Goal: Task Accomplishment & Management: Manage account settings

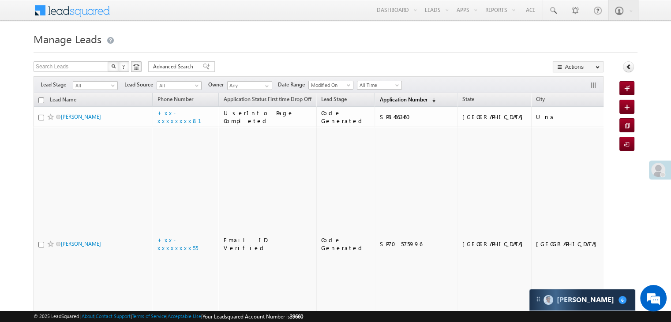
click at [391, 99] on span "Application Number" at bounding box center [404, 99] width 48 height 7
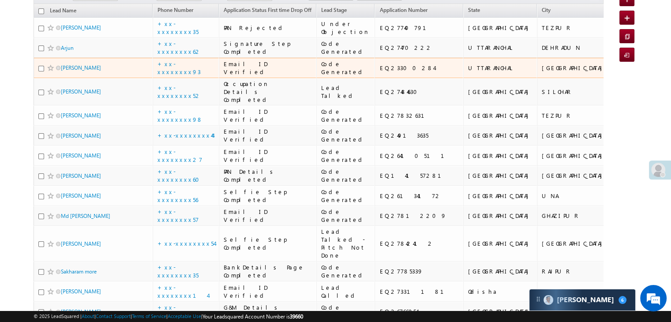
scroll to position [88, 0]
click at [70, 73] on span "Krishna Baliyan" at bounding box center [91, 68] width 60 height 8
click at [71, 72] on link "[PERSON_NAME]" at bounding box center [81, 68] width 40 height 7
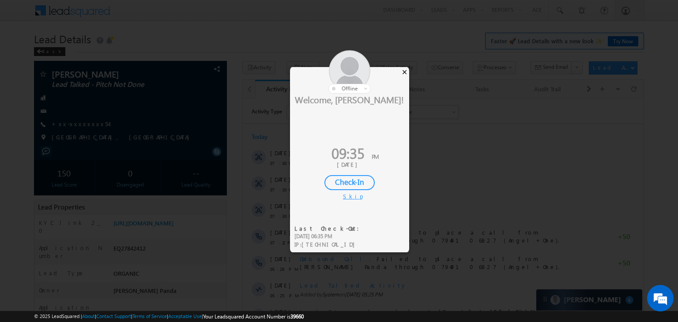
click at [406, 70] on div "×" at bounding box center [404, 72] width 9 height 10
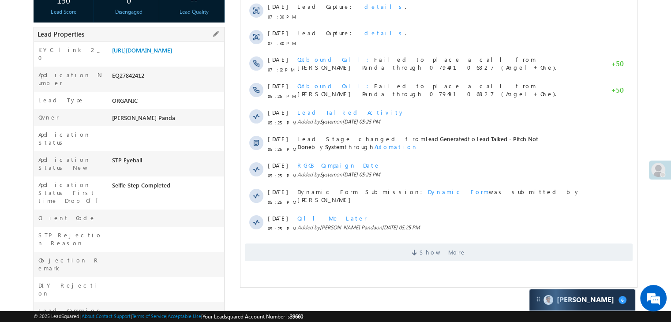
scroll to position [177, 0]
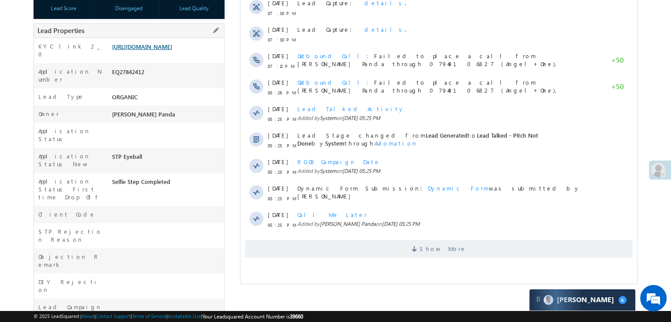
click at [167, 50] on link "https://angelbroking1-pk3em7sa.customui-test.leadsquared.com?leadId=74f7eb08-2a…" at bounding box center [142, 47] width 60 height 8
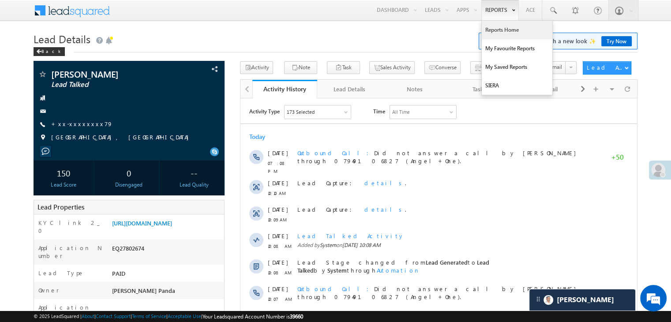
click at [496, 30] on link "Reports Home" at bounding box center [517, 30] width 71 height 19
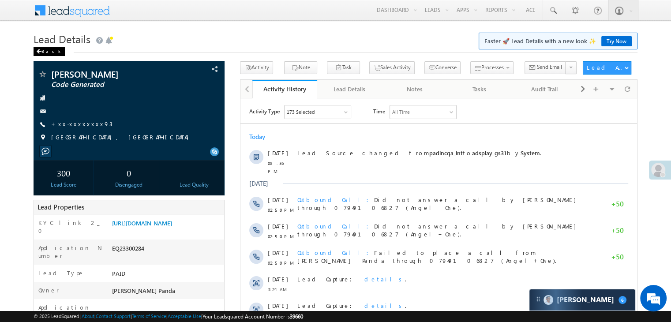
click at [39, 54] on div "Back" at bounding box center [49, 51] width 31 height 9
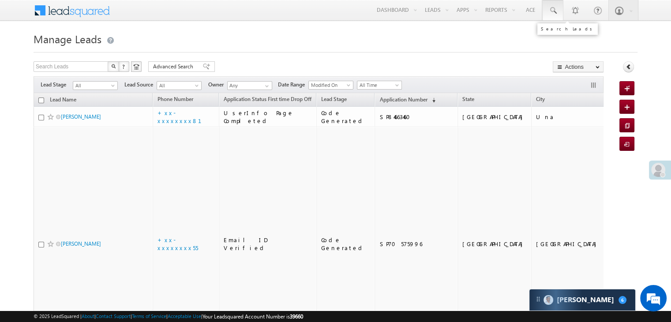
click at [553, 9] on span at bounding box center [553, 10] width 9 height 9
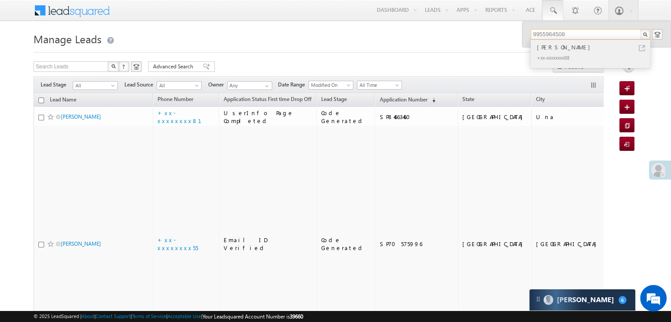
type input "9955964508"
click at [555, 48] on div "[PERSON_NAME]" at bounding box center [594, 47] width 118 height 10
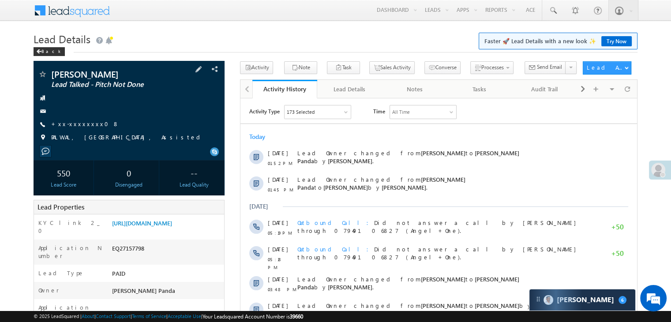
scroll to position [88, 0]
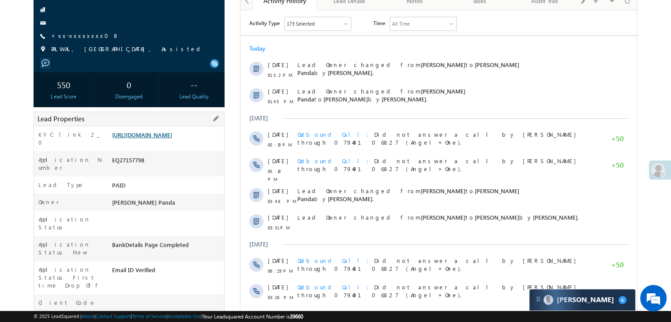
click at [172, 139] on link "[URL][DOMAIN_NAME]" at bounding box center [142, 135] width 60 height 8
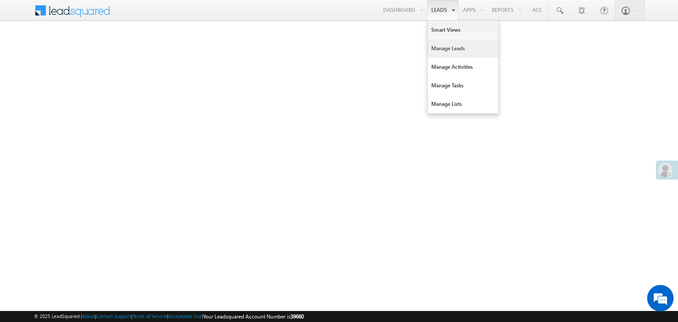
click at [446, 45] on link "Manage Leads" at bounding box center [463, 48] width 71 height 19
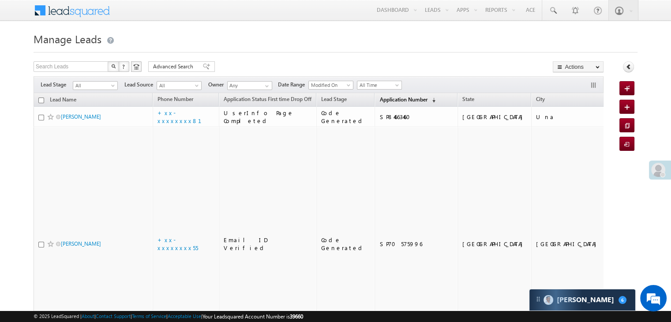
click at [380, 99] on span "Application Number" at bounding box center [404, 99] width 48 height 7
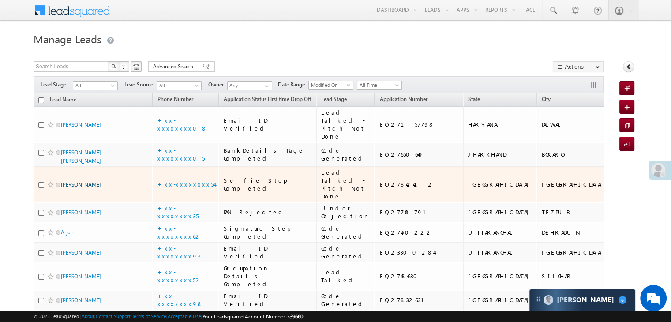
click at [85, 188] on link "[PERSON_NAME]" at bounding box center [81, 184] width 40 height 7
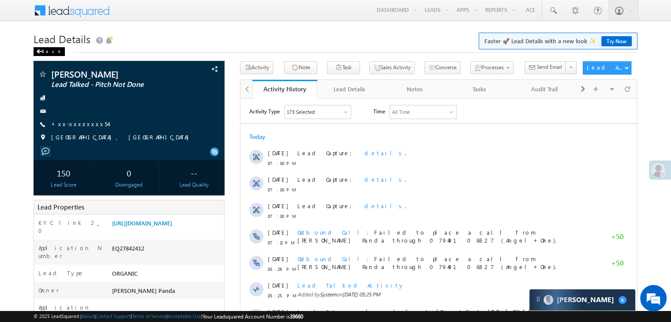
click at [46, 52] on div "Back" at bounding box center [49, 51] width 31 height 9
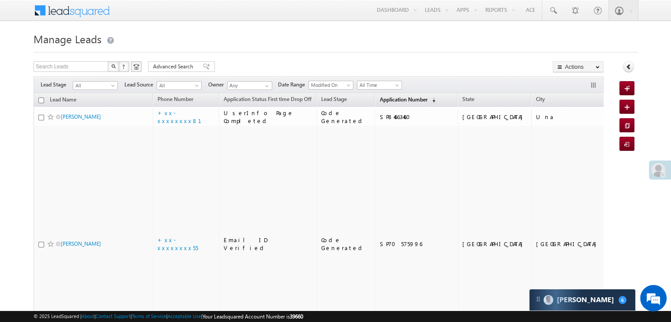
click at [380, 98] on span "Application Number" at bounding box center [404, 99] width 48 height 7
click at [381, 100] on span "Application Number" at bounding box center [404, 99] width 48 height 7
click at [383, 98] on span "Application Number" at bounding box center [404, 99] width 48 height 7
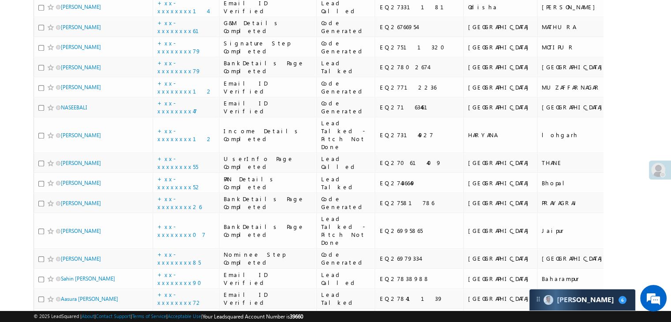
scroll to position [486, 0]
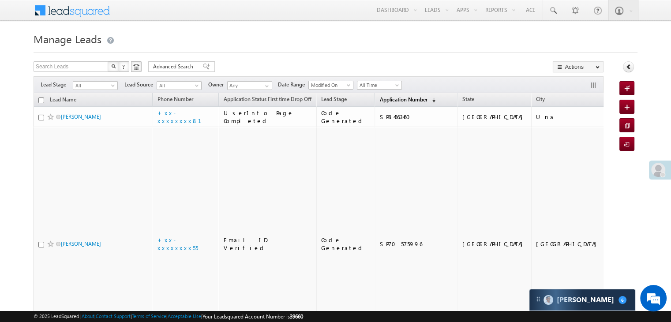
click at [380, 98] on span "Application Number" at bounding box center [404, 99] width 48 height 7
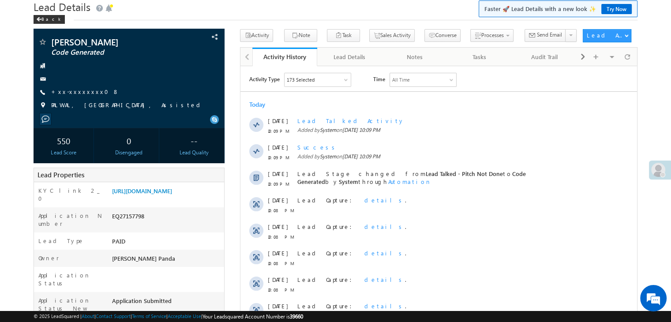
scroll to position [0, 0]
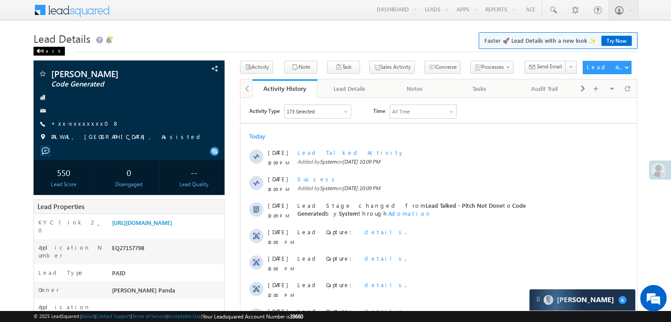
click at [44, 53] on div "Back" at bounding box center [49, 51] width 31 height 9
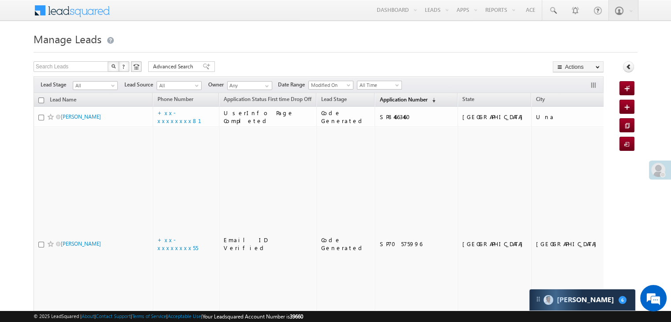
click at [380, 96] on span "Application Number" at bounding box center [404, 99] width 48 height 7
click at [380, 100] on span "Application Number" at bounding box center [404, 99] width 48 height 7
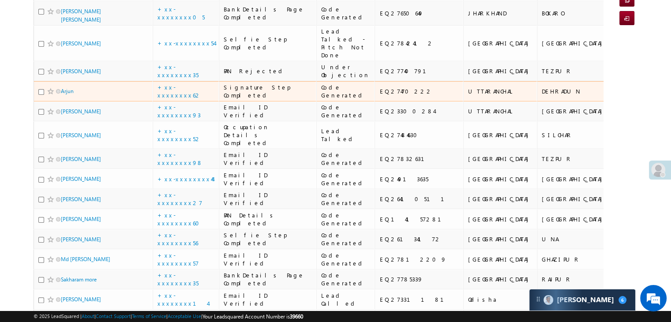
scroll to position [177, 0]
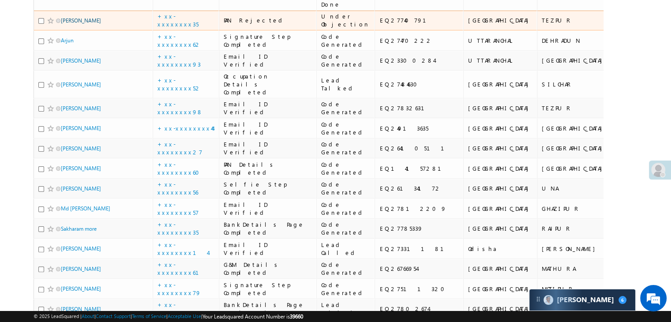
click at [85, 24] on link "[PERSON_NAME]" at bounding box center [81, 20] width 40 height 7
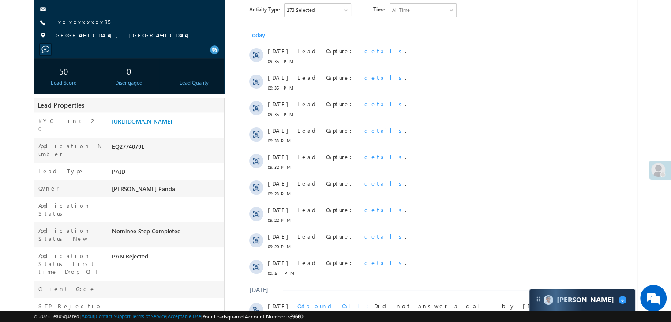
scroll to position [44, 0]
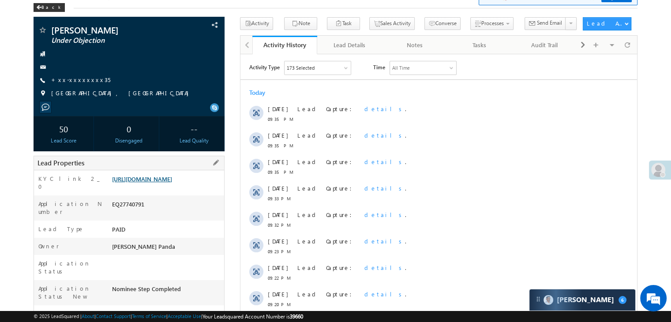
click at [155, 183] on link "[URL][DOMAIN_NAME]" at bounding box center [142, 179] width 60 height 8
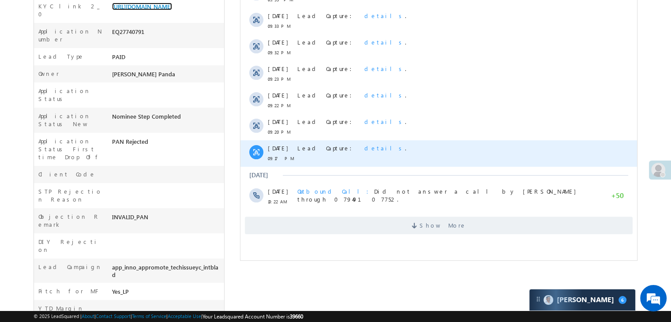
scroll to position [221, 0]
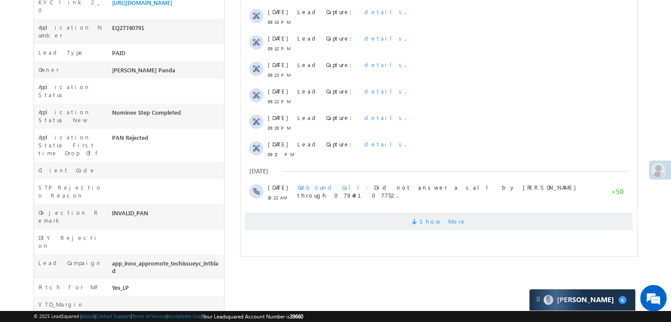
click at [445, 219] on span "Show More" at bounding box center [443, 222] width 47 height 18
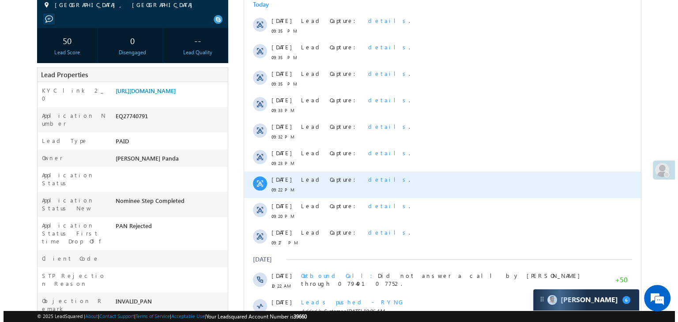
scroll to position [0, 0]
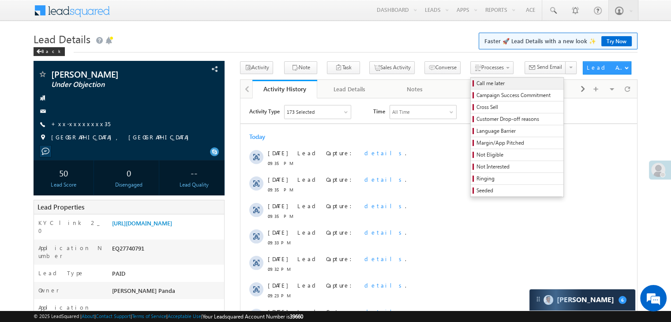
click at [477, 84] on span "Call me later" at bounding box center [519, 83] width 84 height 8
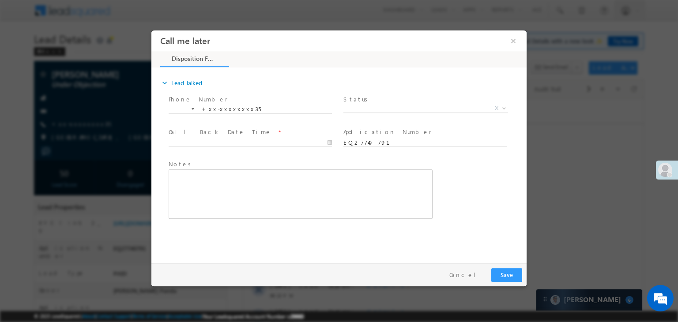
click at [406, 103] on span "Status *" at bounding box center [424, 100] width 163 height 10
click at [399, 108] on span "X" at bounding box center [425, 108] width 165 height 9
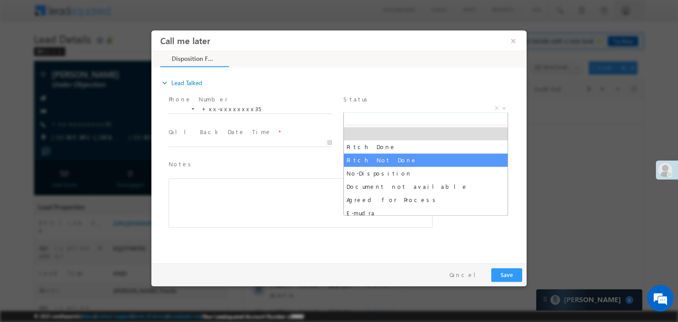
select select "Pitch Not Done"
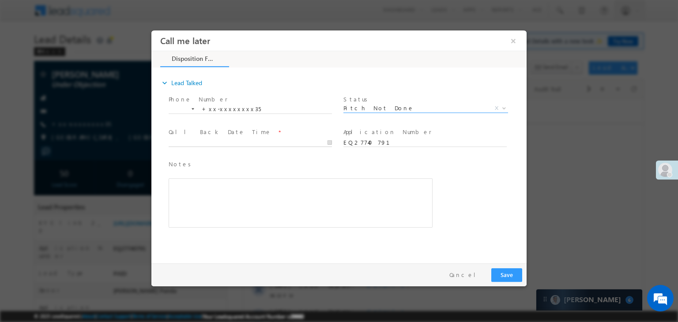
type input "08/26/25 10:16 PM"
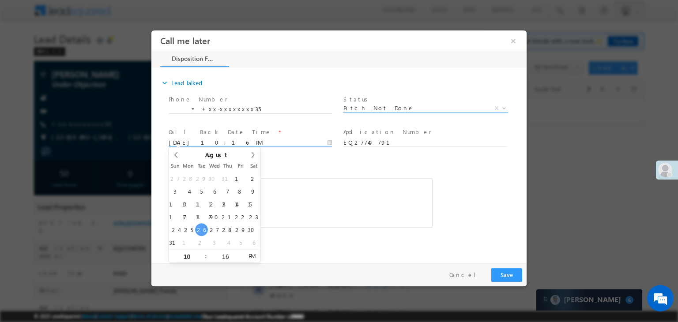
click at [294, 142] on input "08/26/25 10:16 PM" at bounding box center [250, 143] width 163 height 9
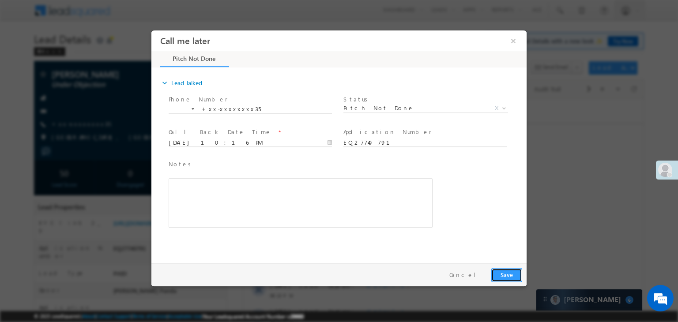
click at [509, 278] on button "Save" at bounding box center [506, 275] width 31 height 14
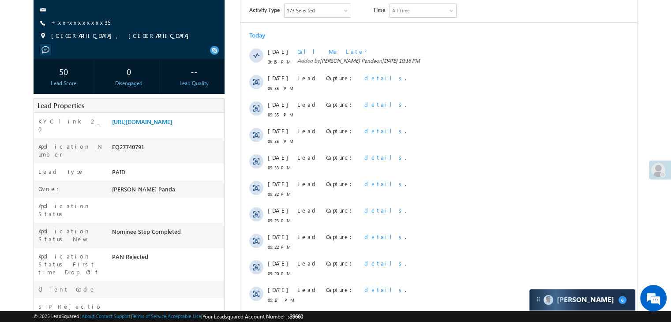
scroll to position [265, 0]
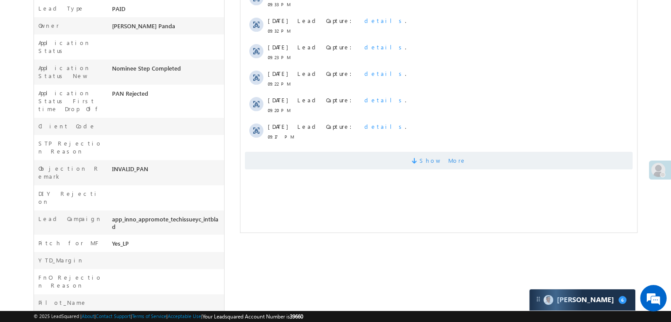
click at [435, 162] on span "Show More" at bounding box center [443, 161] width 47 height 18
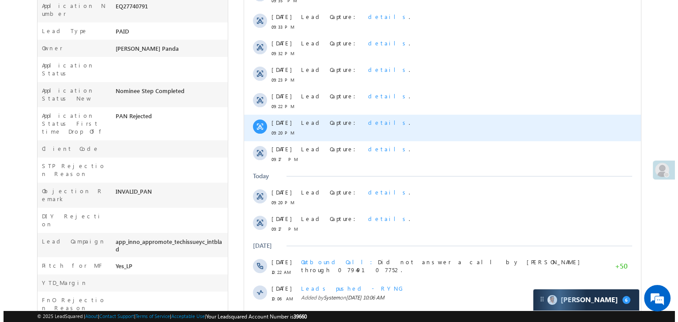
scroll to position [0, 0]
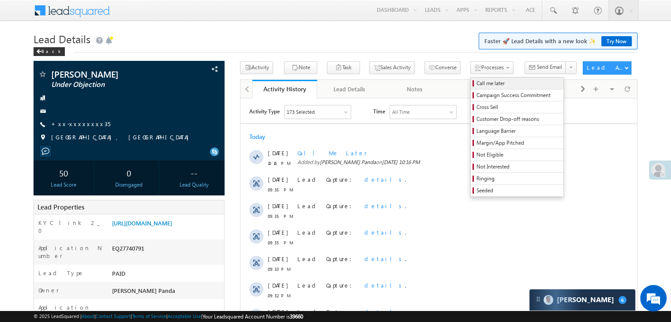
click at [478, 82] on span "Call me later" at bounding box center [519, 83] width 84 height 8
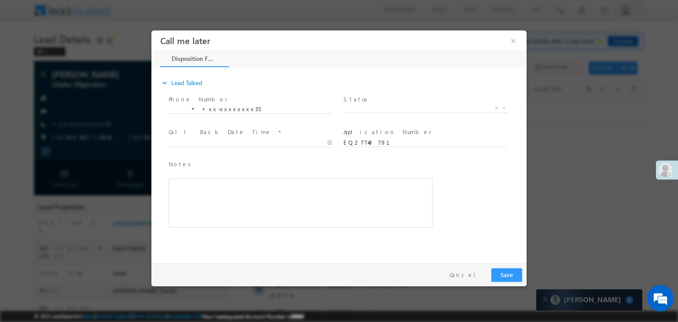
drag, startPoint x: 383, startPoint y: 103, endPoint x: 318, endPoint y: 121, distance: 67.1
click at [318, 121] on span at bounding box center [250, 118] width 163 height 10
click at [360, 112] on span "Pitch Done Pitch Not Done No-Disposition Document not available Agreed for Proc…" at bounding box center [428, 110] width 171 height 11
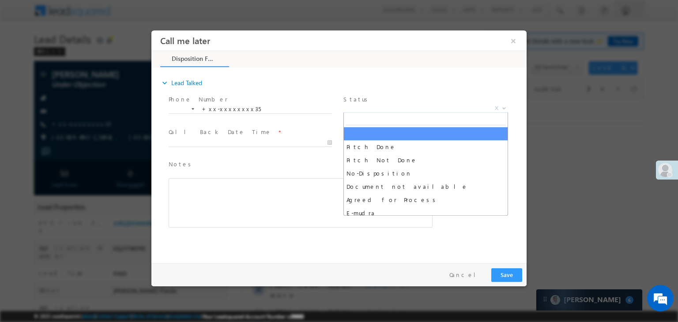
drag, startPoint x: 389, startPoint y: 108, endPoint x: 357, endPoint y: 159, distance: 60.5
select select "Pitch Not Done"
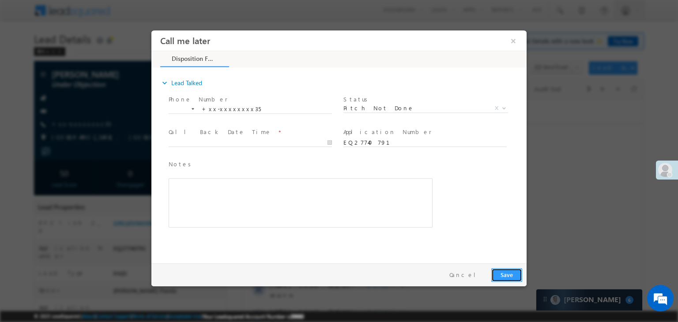
click at [516, 275] on button "Save" at bounding box center [506, 275] width 31 height 14
type input "08/26/25 10:37 PM"
click at [233, 143] on body "Call me later ×" at bounding box center [338, 144] width 375 height 229
click at [502, 273] on button "Save" at bounding box center [506, 275] width 31 height 14
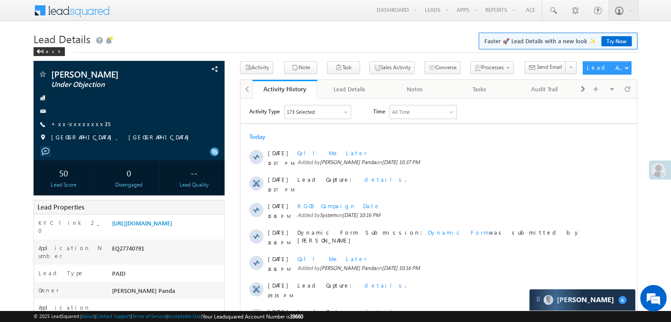
click at [42, 57] on div "Lead Details Faster 🚀 Lead Details with a new look ✨ Try Now Back" at bounding box center [336, 46] width 604 height 32
click at [45, 52] on div "Back" at bounding box center [49, 51] width 31 height 9
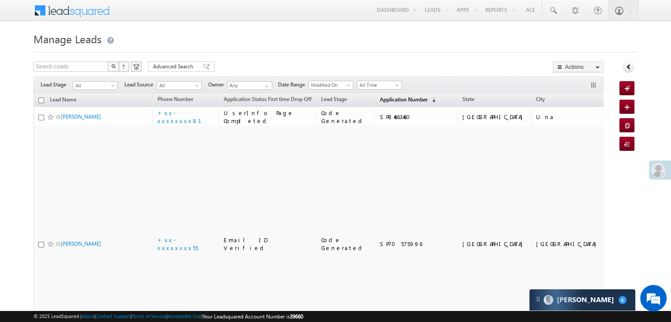
click at [383, 96] on span "Application Number" at bounding box center [404, 99] width 48 height 7
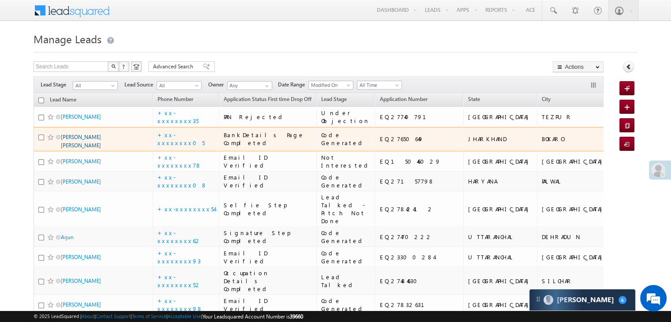
click at [80, 149] on link "[PERSON_NAME] [PERSON_NAME]" at bounding box center [81, 141] width 40 height 15
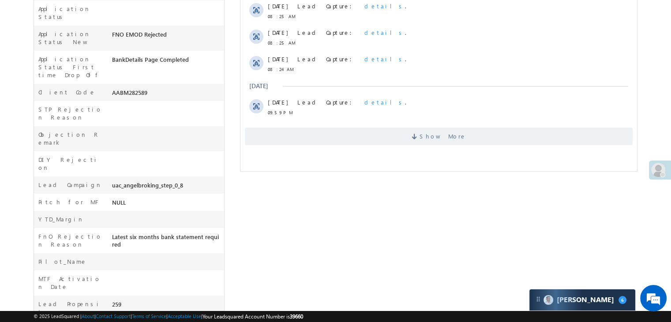
scroll to position [284, 0]
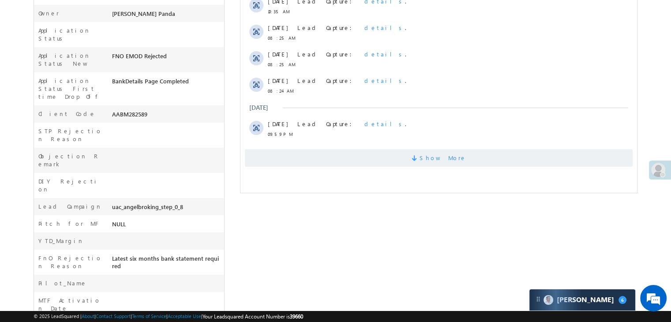
click at [441, 162] on span "Show More" at bounding box center [443, 158] width 47 height 18
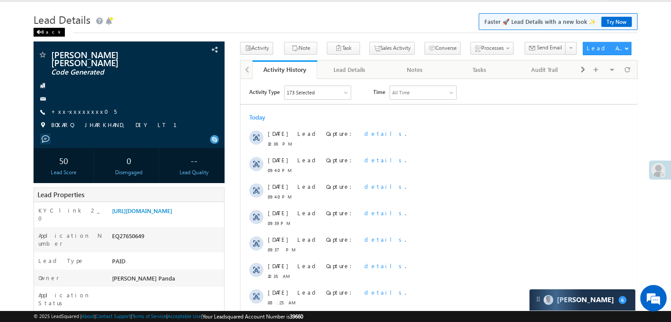
scroll to position [0, 0]
drag, startPoint x: 45, startPoint y: 32, endPoint x: 39, endPoint y: 29, distance: 6.3
click at [39, 29] on div "Back" at bounding box center [49, 32] width 31 height 9
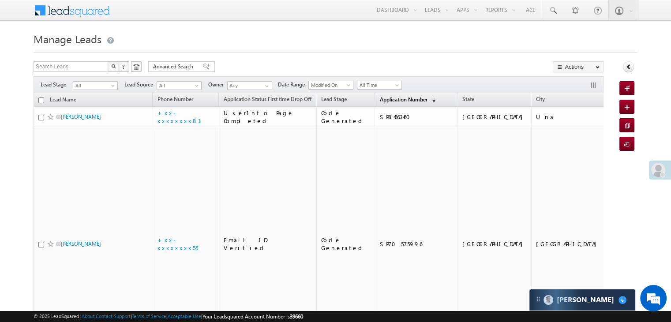
click at [385, 99] on span "Application Number" at bounding box center [404, 99] width 48 height 7
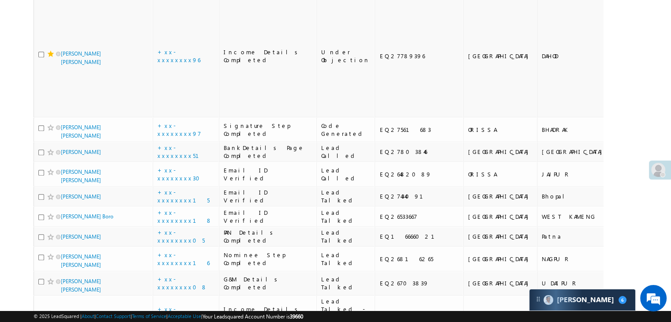
scroll to position [971, 0]
